Goal: Communication & Community: Ask a question

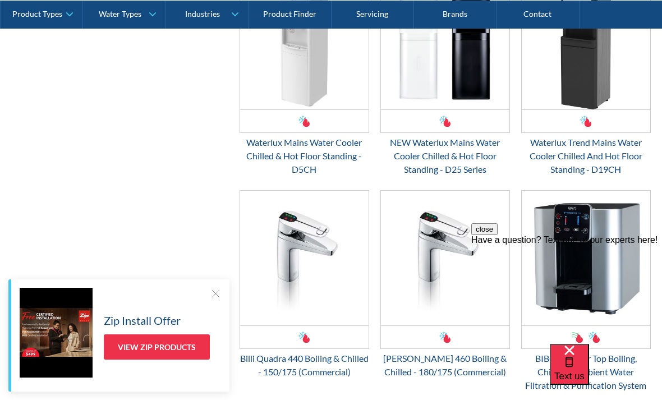
scroll to position [1008, 0]
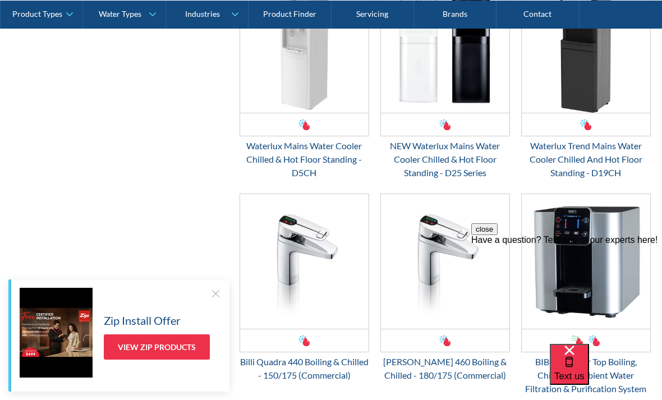
click at [216, 291] on div at bounding box center [215, 293] width 11 height 11
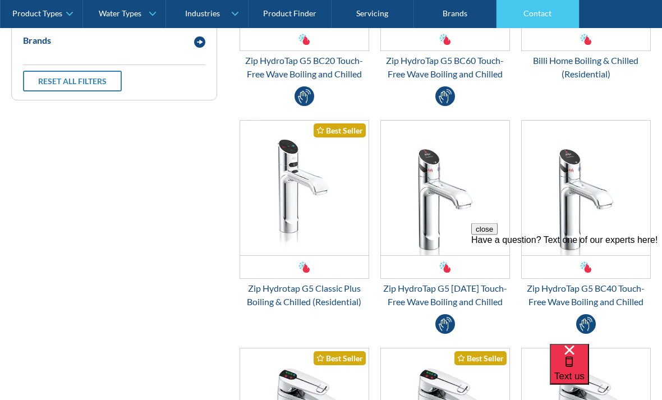
scroll to position [435, 0]
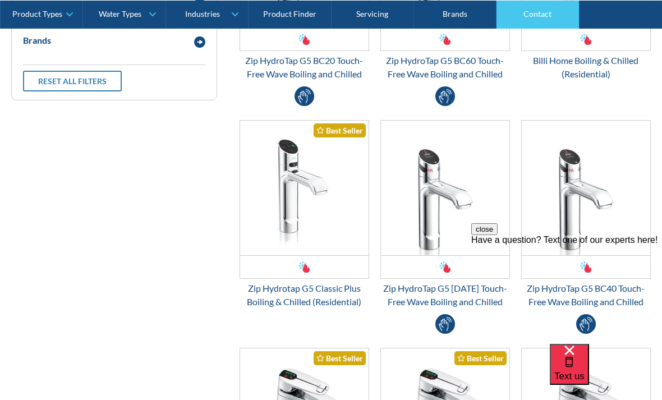
click at [532, 17] on link "Contact" at bounding box center [537, 14] width 82 height 28
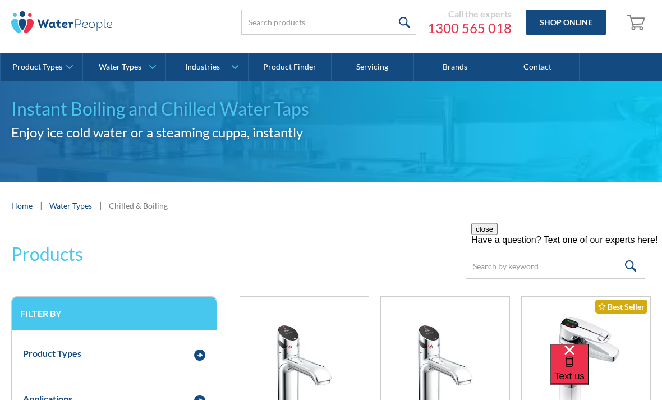
scroll to position [31, 0]
click at [205, 353] on img "Email Form 3" at bounding box center [199, 354] width 11 height 11
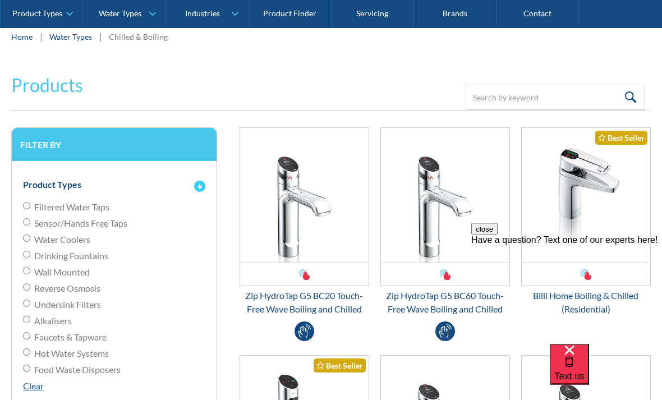
scroll to position [201, 0]
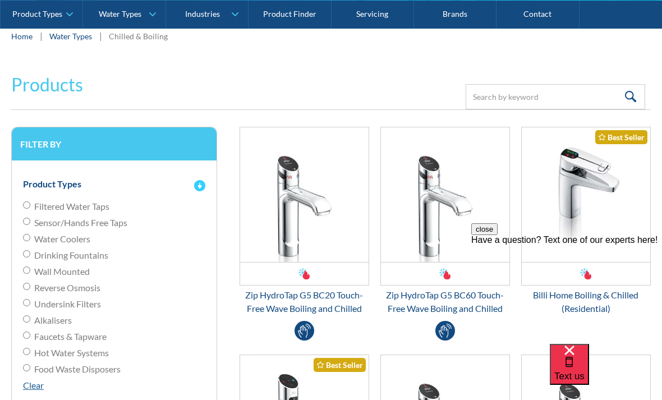
click at [25, 209] on input "Faucets & Tapware" at bounding box center [26, 204] width 7 height 7
radio input "true"
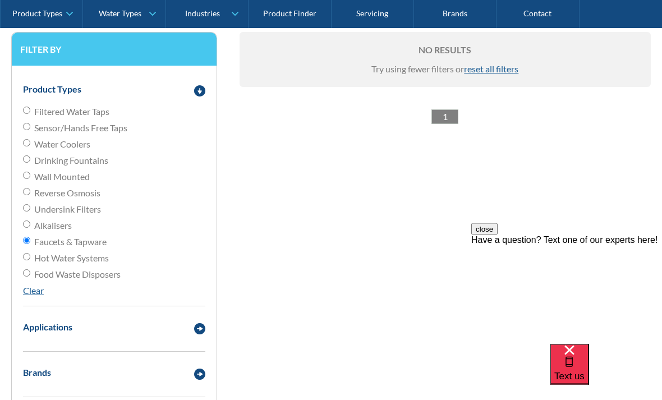
scroll to position [296, 0]
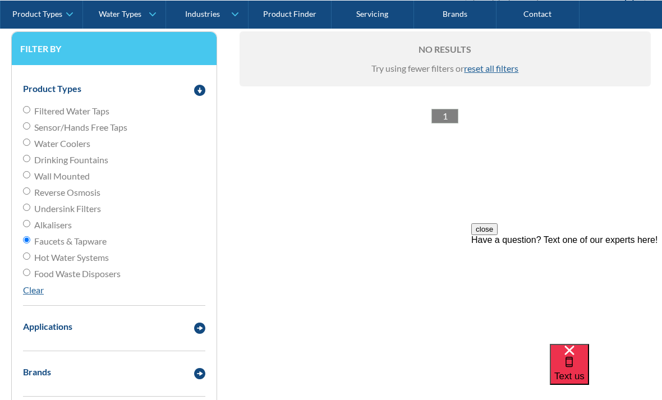
click at [35, 331] on div "Applications" at bounding box center [47, 326] width 49 height 13
click at [25, 352] on input "Commercial" at bounding box center [26, 347] width 7 height 7
checkbox input "true"
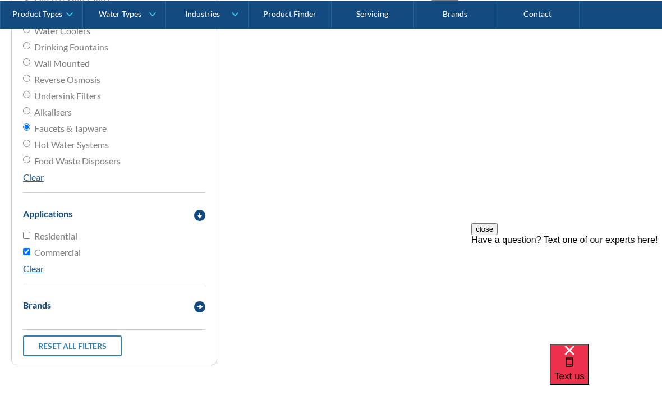
scroll to position [409, 0]
click at [55, 348] on link "Reset all filters" at bounding box center [72, 345] width 99 height 21
radio input "false"
checkbox input "false"
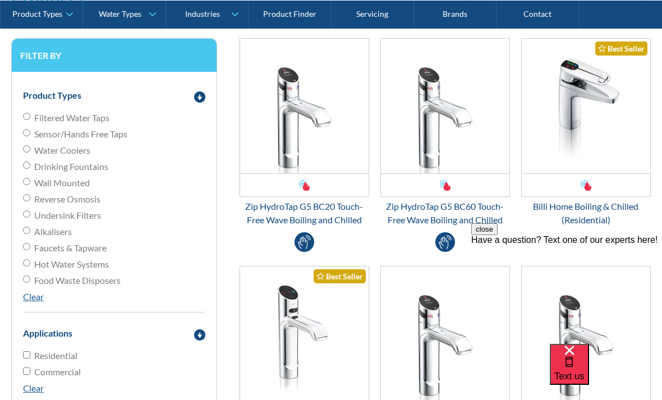
scroll to position [260, 0]
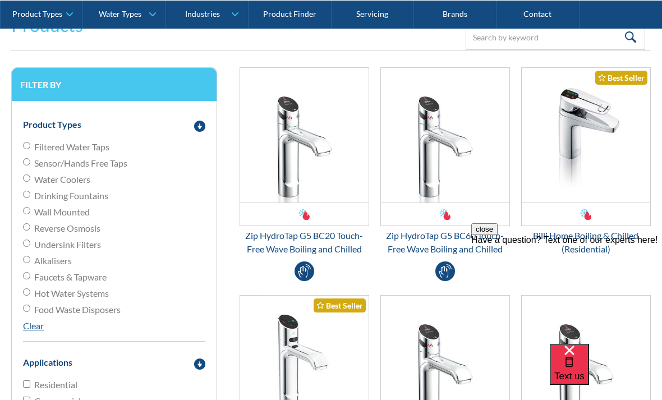
click at [25, 149] on input "Faucets & Tapware" at bounding box center [26, 145] width 7 height 7
radio input "true"
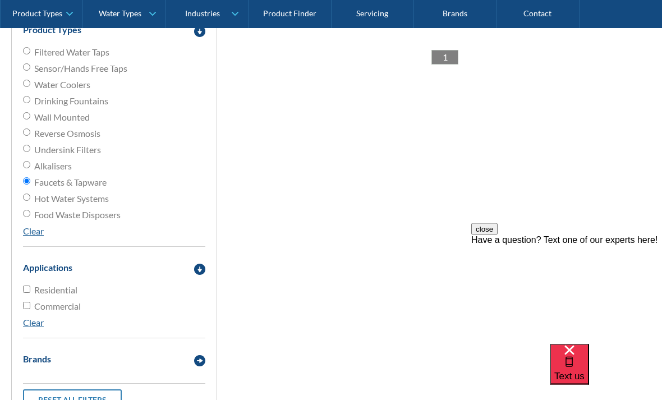
scroll to position [363, 0]
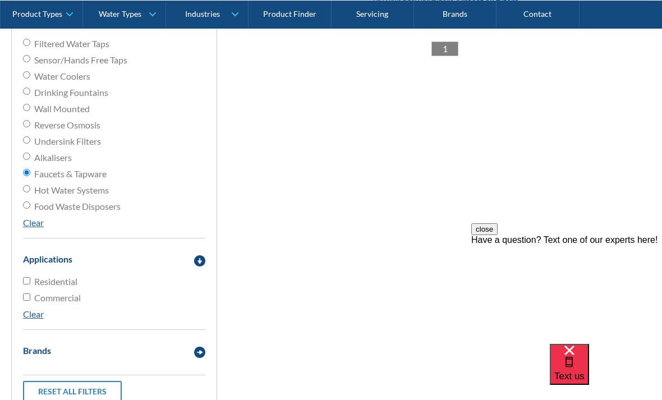
click at [27, 284] on input "Commercial" at bounding box center [26, 280] width 7 height 7
checkbox input "true"
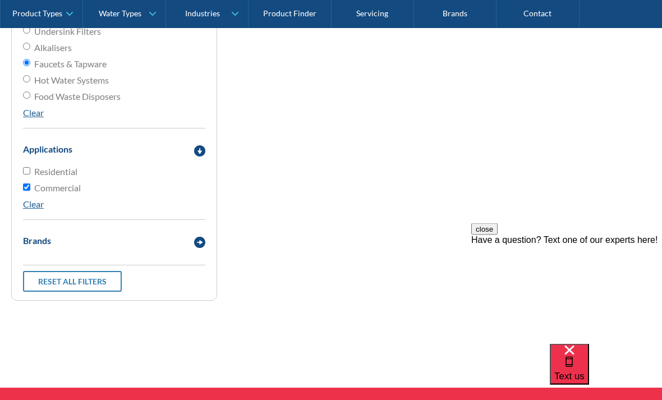
scroll to position [467, 0]
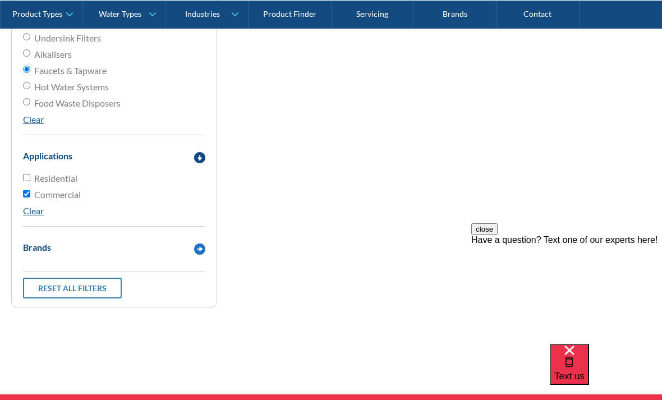
click at [30, 248] on div "Brands" at bounding box center [37, 247] width 28 height 13
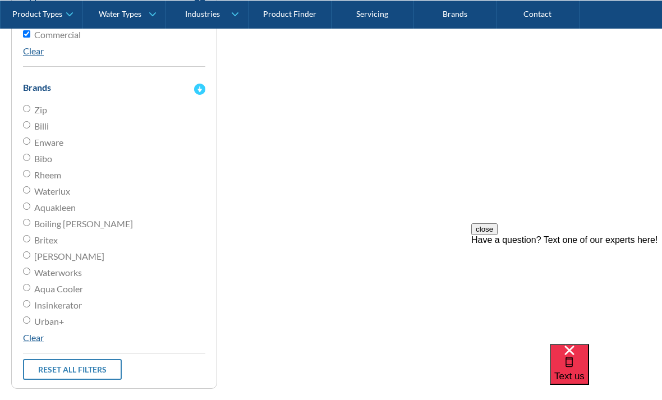
scroll to position [593, 0]
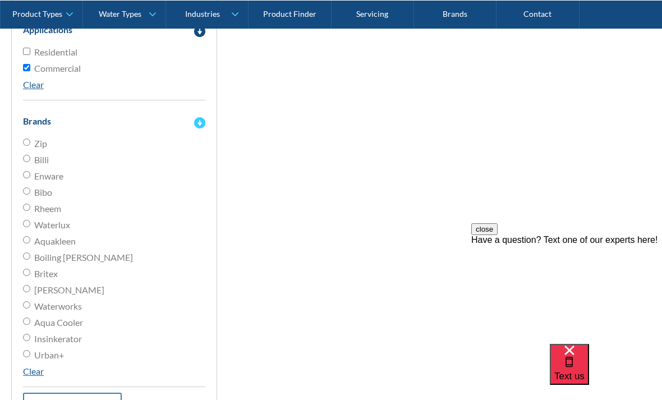
click at [25, 146] on input "Britex" at bounding box center [26, 142] width 7 height 7
radio input "true"
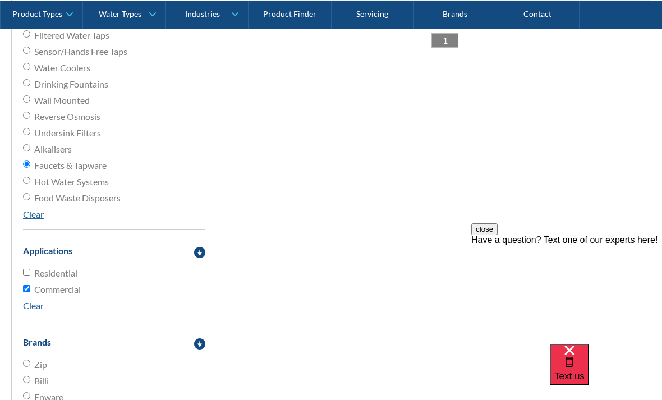
scroll to position [260, 0]
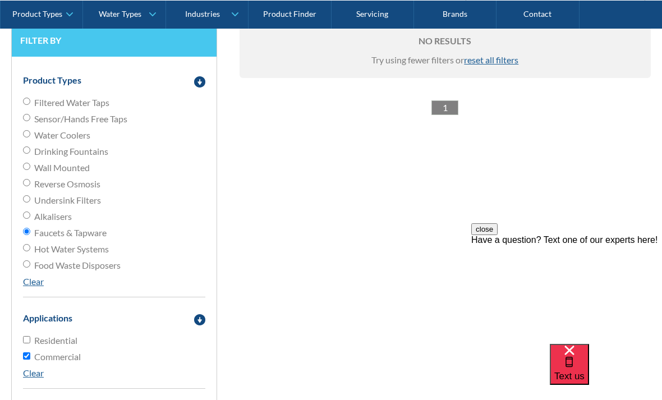
click at [25, 340] on input "Residential" at bounding box center [26, 339] width 7 height 7
checkbox input "true"
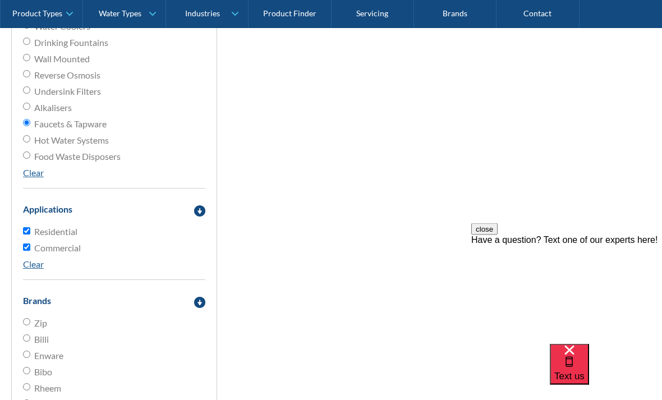
scroll to position [441, 0]
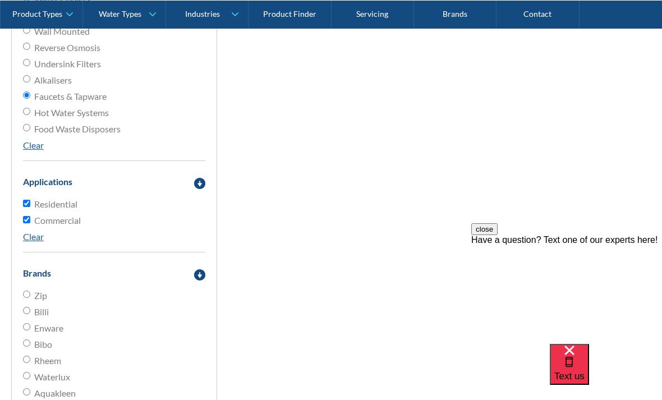
click at [25, 292] on input "Zip" at bounding box center [26, 294] width 7 height 7
radio input "true"
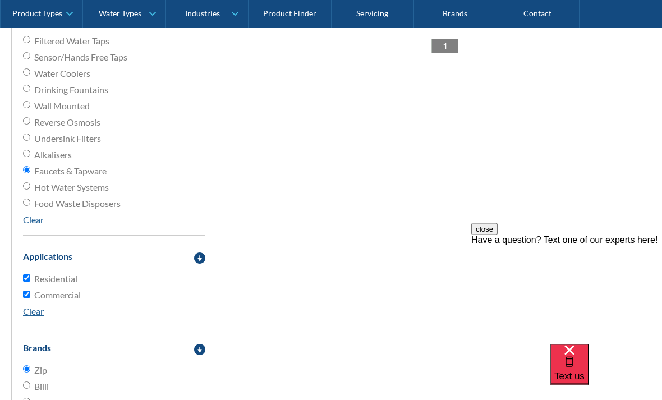
click at [26, 373] on input "Billi" at bounding box center [26, 369] width 7 height 7
radio input "true"
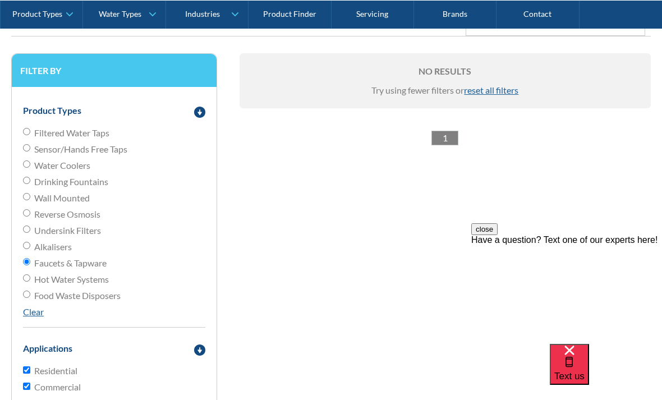
scroll to position [260, 0]
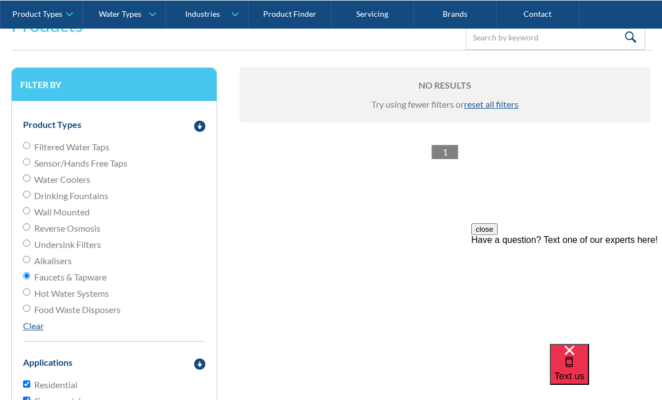
click at [432, 157] on link "1" at bounding box center [444, 152] width 27 height 15
click at [509, 102] on span "reset all filters" at bounding box center [491, 104] width 54 height 11
radio input "false"
checkbox input "false"
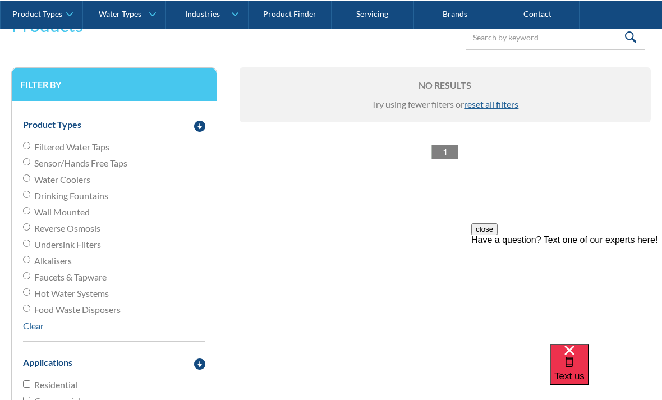
radio input "false"
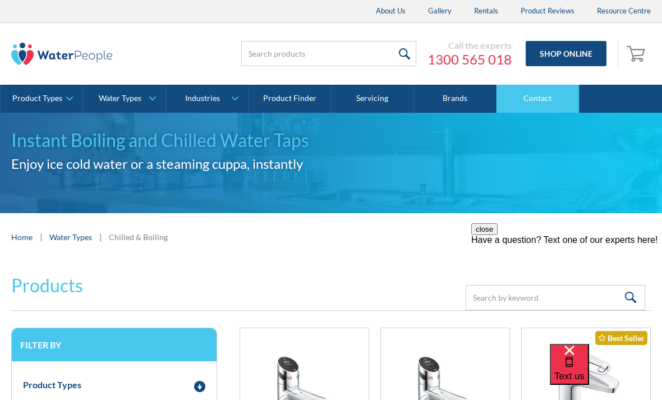
click at [540, 104] on link "Contact" at bounding box center [537, 99] width 82 height 28
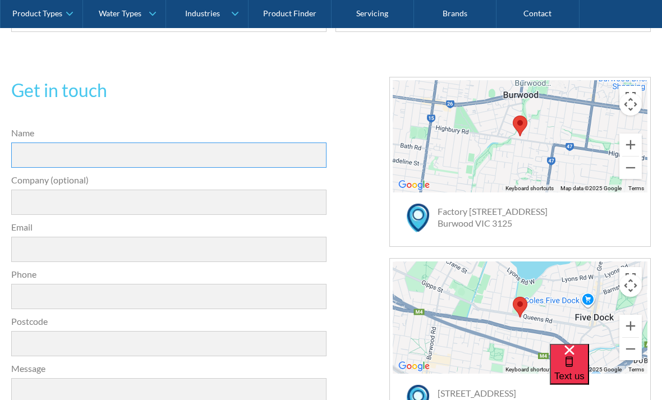
click at [47, 151] on input "Name" at bounding box center [168, 155] width 315 height 25
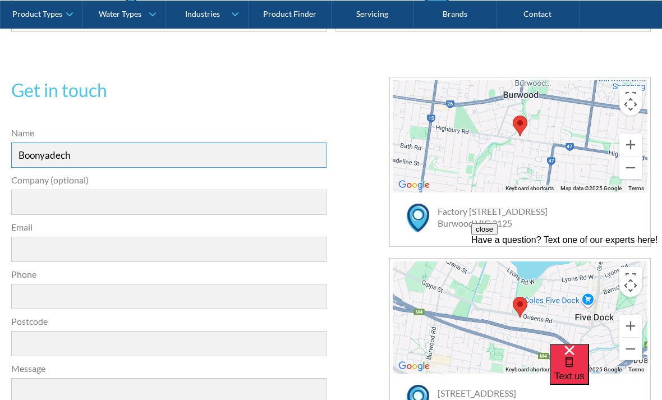
type input "Boonyadech"
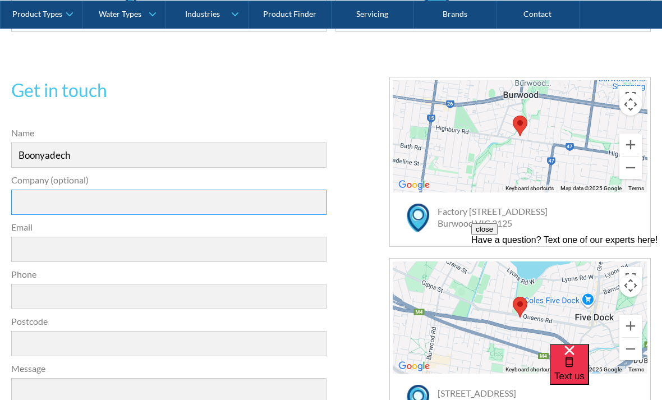
click at [158, 204] on input "Company (optional)" at bounding box center [168, 202] width 315 height 25
type input "Mitruppatham"
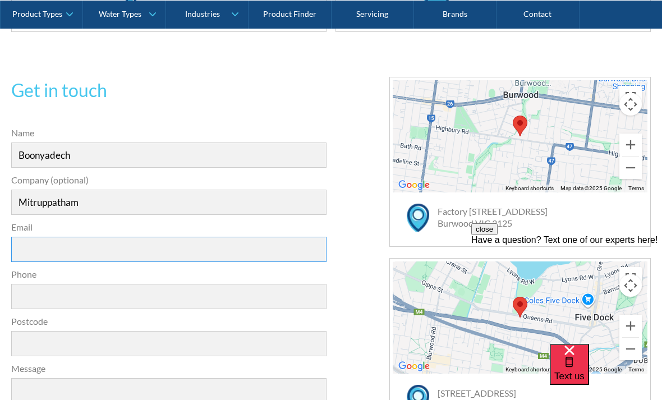
click at [144, 251] on input "Email" at bounding box center [168, 249] width 315 height 25
type input "bm@rynn.co"
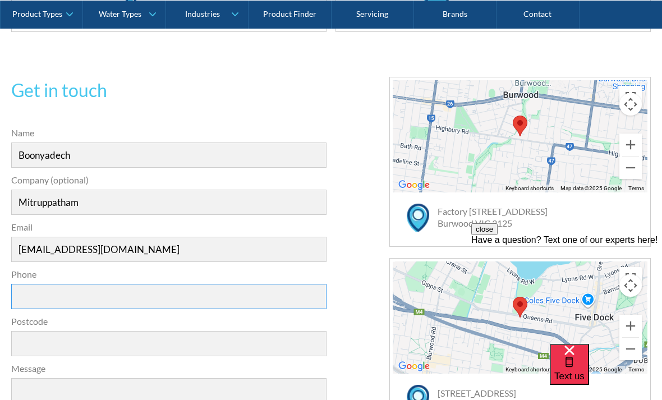
click at [130, 297] on input "Phone" at bounding box center [168, 296] width 315 height 25
type input "+66818452722"
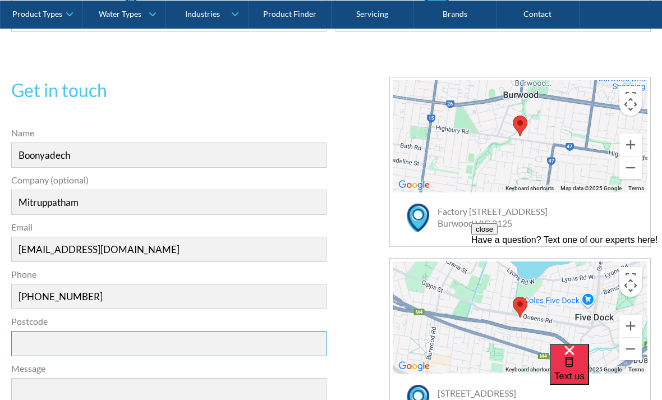
click at [142, 339] on input "Postcode" at bounding box center [168, 343] width 315 height 25
type input "7"
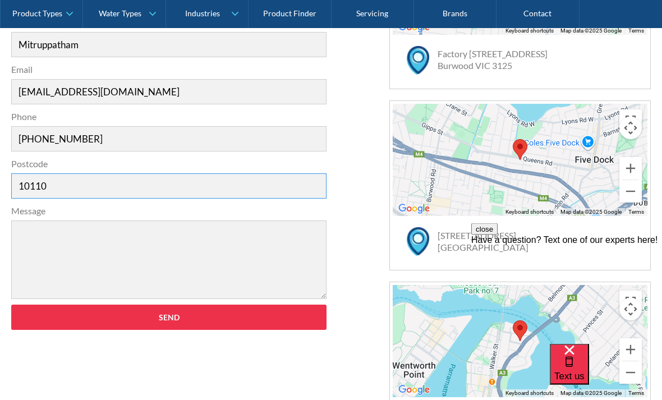
scroll to position [466, 0]
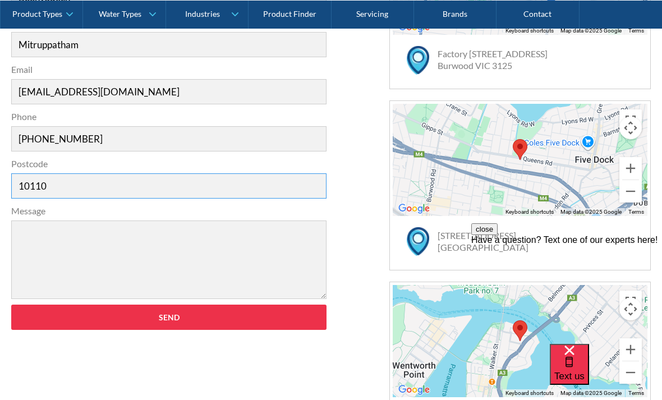
type input "10110"
click at [116, 240] on textarea "Message" at bounding box center [168, 259] width 315 height 79
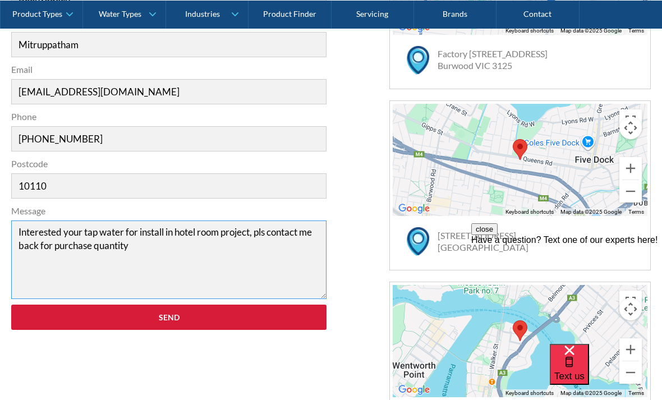
type textarea "Interested your tap water for install in hotel room project, pls contact me bac…"
click at [203, 323] on input "Send" at bounding box center [168, 317] width 315 height 25
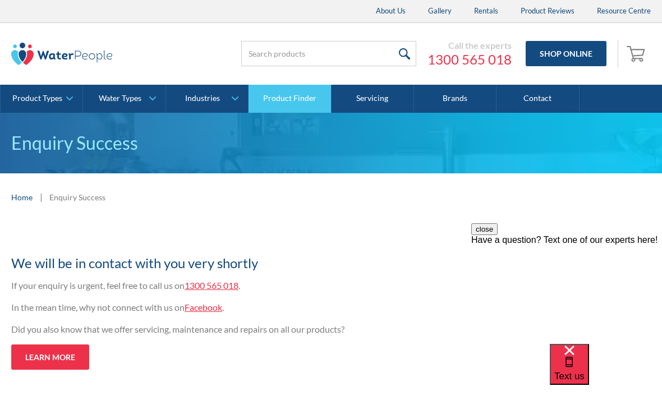
click at [284, 98] on link "Product Finder" at bounding box center [289, 99] width 82 height 28
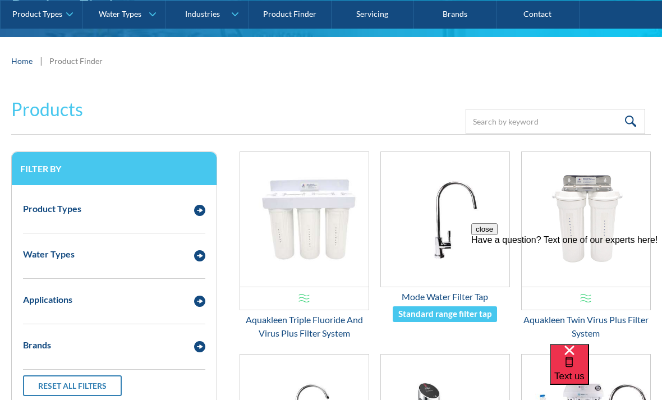
click at [199, 211] on img "Email Form 3" at bounding box center [199, 210] width 11 height 11
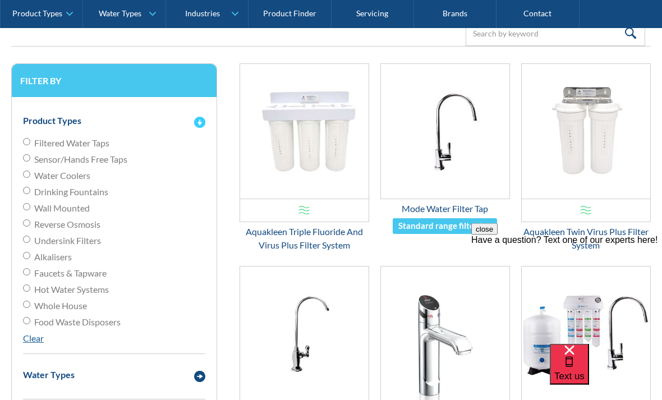
scroll to position [224, 0]
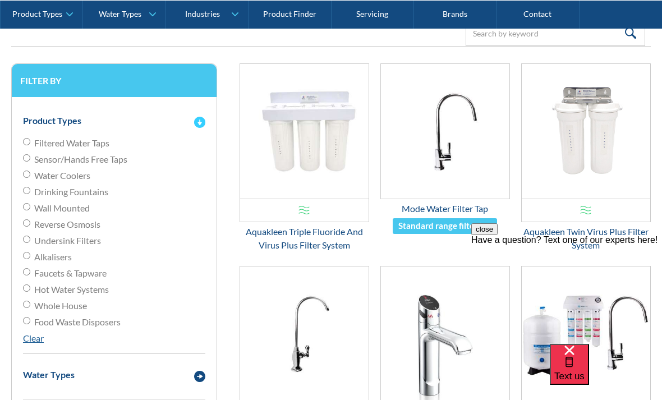
click at [24, 270] on input "Faucets & Tapware" at bounding box center [26, 271] width 7 height 7
radio input "true"
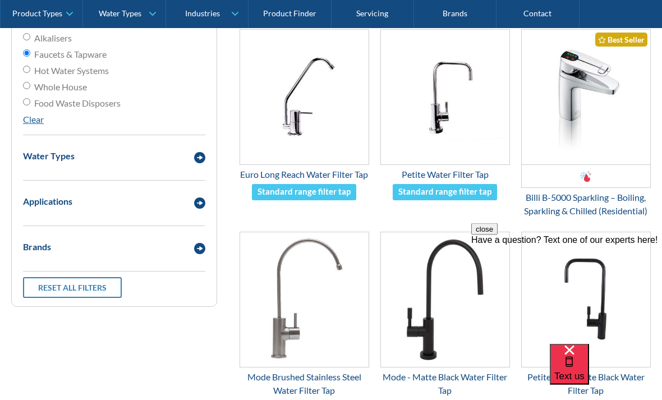
scroll to position [443, 0]
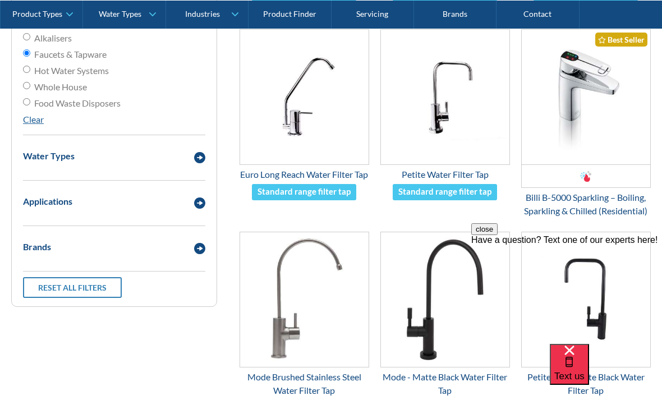
click at [201, 205] on img "Email Form 3" at bounding box center [199, 202] width 11 height 11
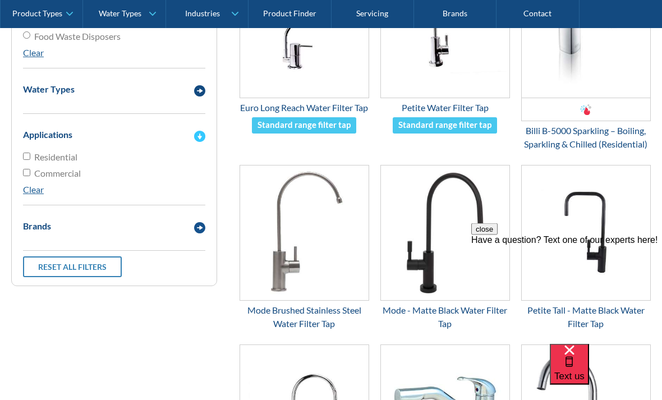
scroll to position [510, 0]
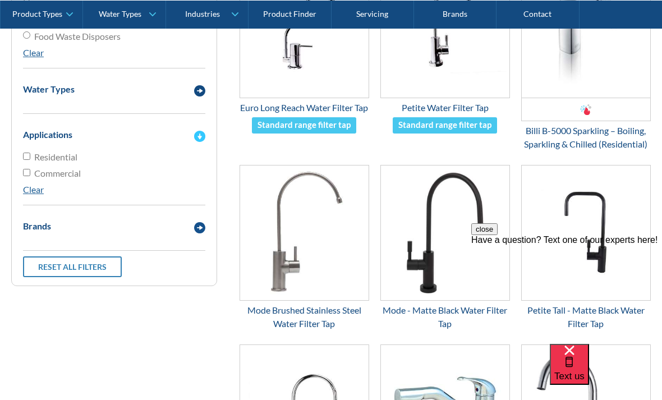
click at [198, 230] on img "Email Form 3" at bounding box center [199, 227] width 11 height 11
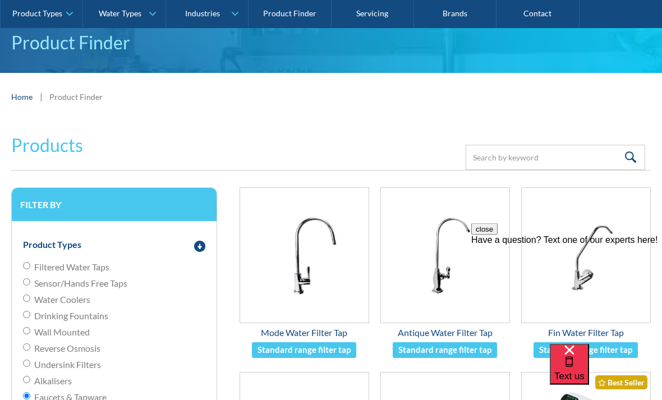
scroll to position [0, 0]
